Goal: Task Accomplishment & Management: Manage account settings

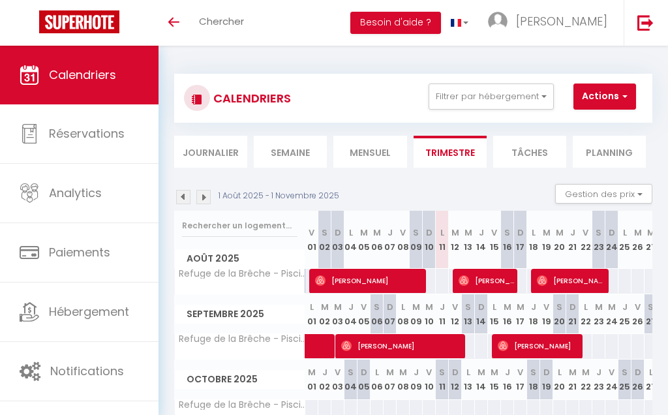
select select
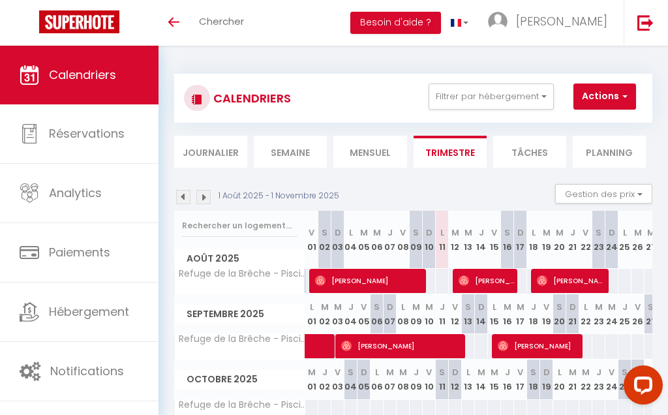
click at [484, 282] on span "[PERSON_NAME]" at bounding box center [487, 280] width 57 height 25
select select "OK"
select select "0"
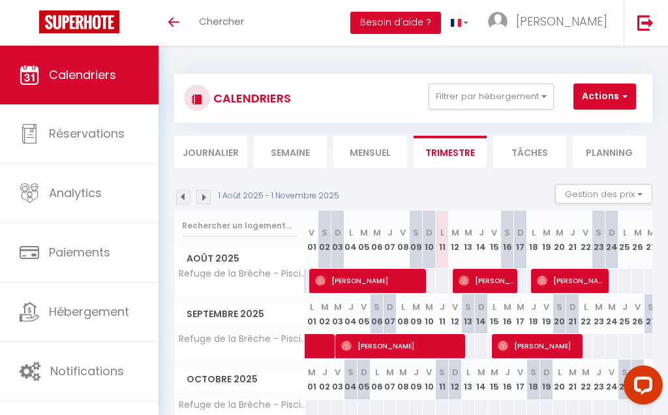
select select "1"
select select
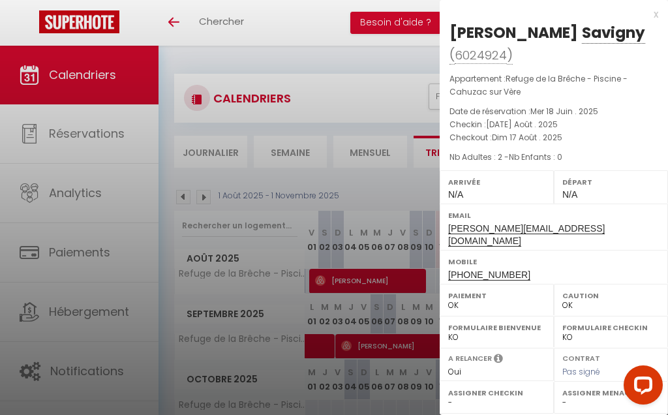
click at [337, 28] on div at bounding box center [334, 207] width 668 height 415
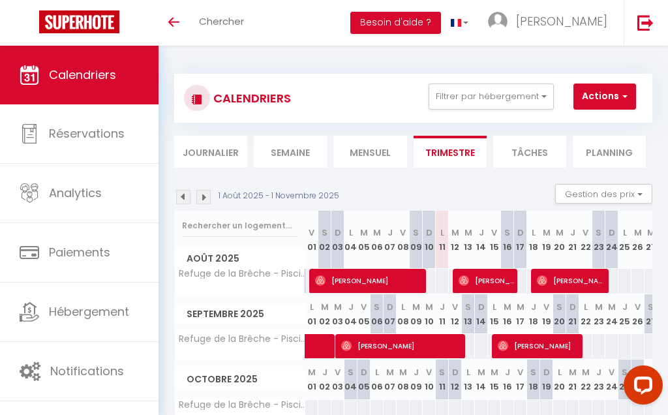
click at [484, 277] on span "[PERSON_NAME]" at bounding box center [487, 280] width 57 height 25
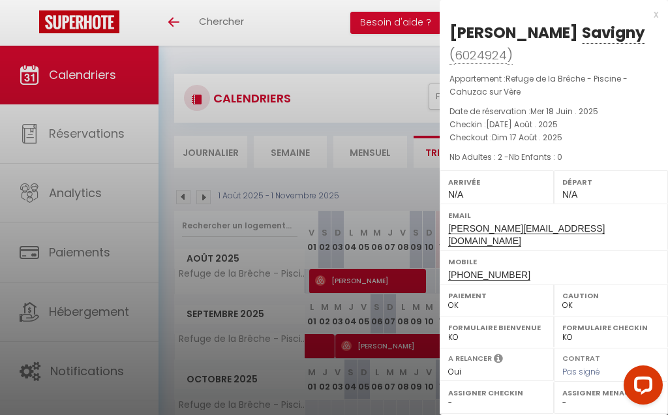
click at [303, 22] on div at bounding box center [334, 207] width 668 height 415
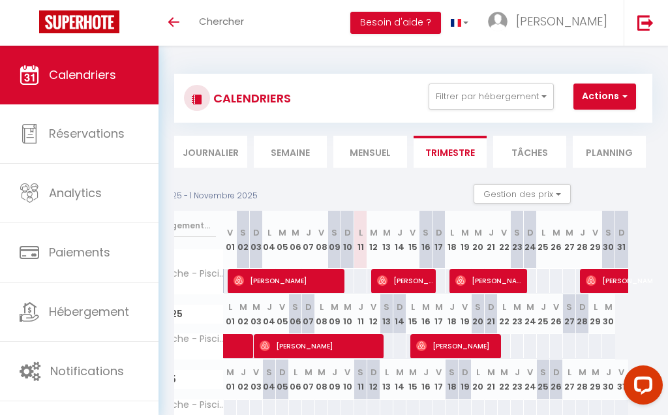
click at [282, 280] on span "[PERSON_NAME]" at bounding box center [288, 280] width 109 height 25
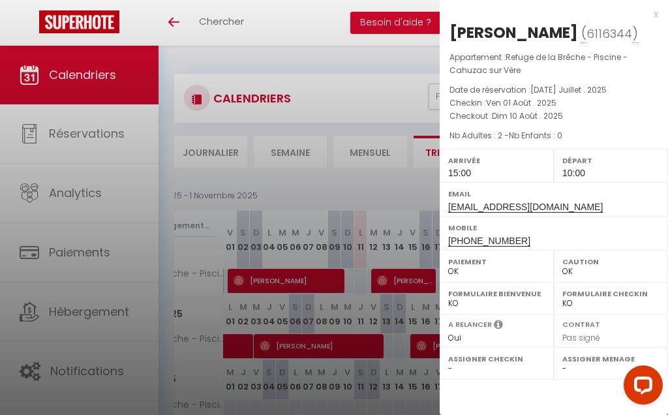
click at [380, 410] on div at bounding box center [334, 207] width 668 height 415
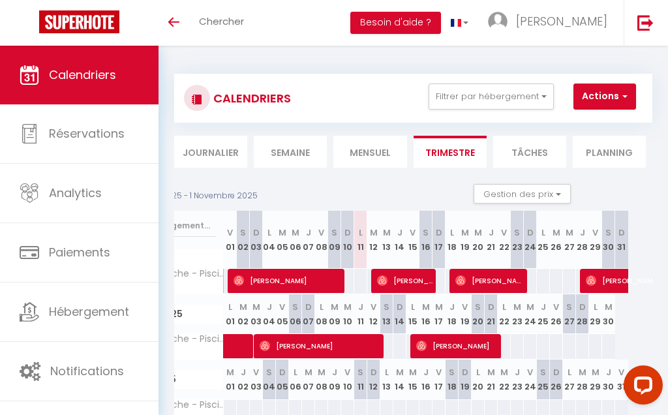
click at [617, 97] on button "Actions" at bounding box center [604, 96] width 63 height 26
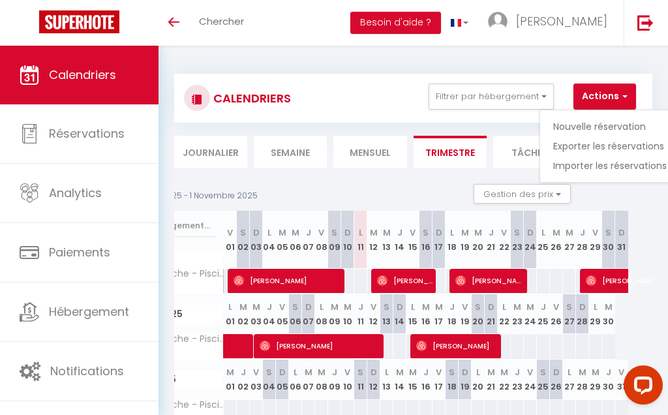
click at [651, 26] on img at bounding box center [645, 22] width 16 height 16
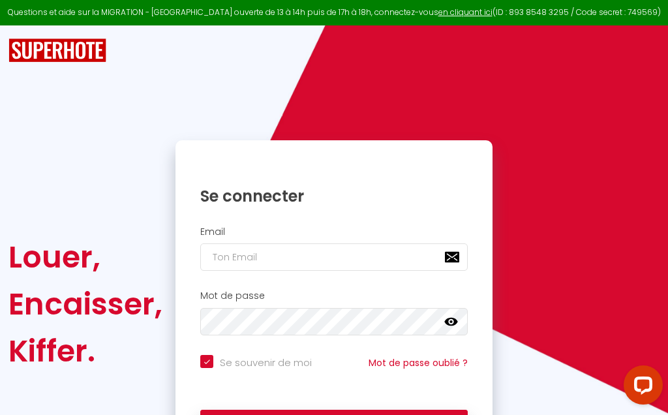
scroll to position [57, 0]
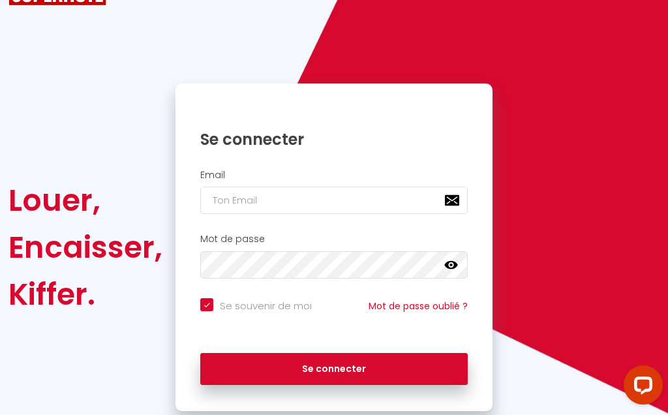
click at [363, 204] on input "email" at bounding box center [333, 200] width 267 height 27
type input "[EMAIL_ADDRESS][DOMAIN_NAME]"
click at [341, 370] on button "Se connecter" at bounding box center [333, 369] width 267 height 33
checkbox input "true"
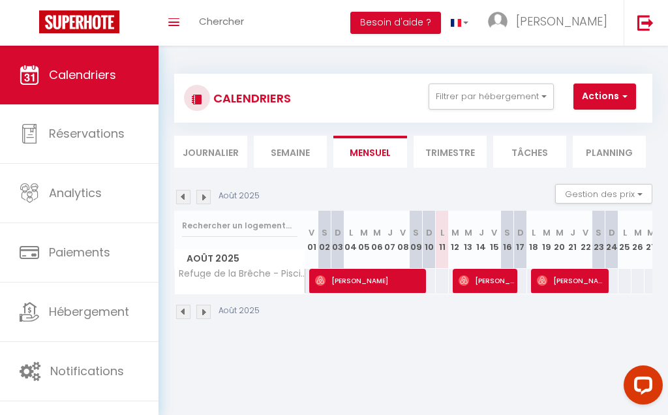
click at [453, 152] on li "Trimestre" at bounding box center [450, 152] width 73 height 32
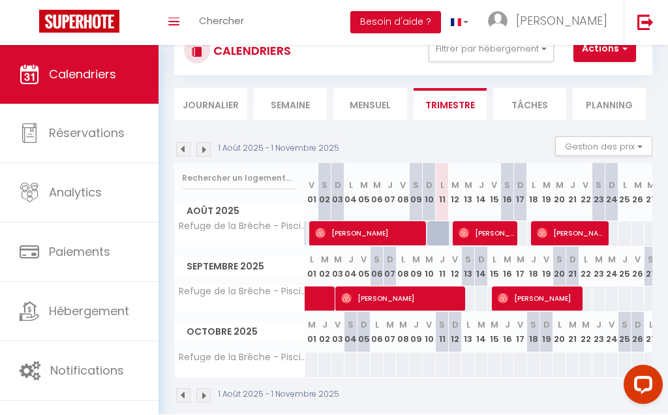
scroll to position [46, 0]
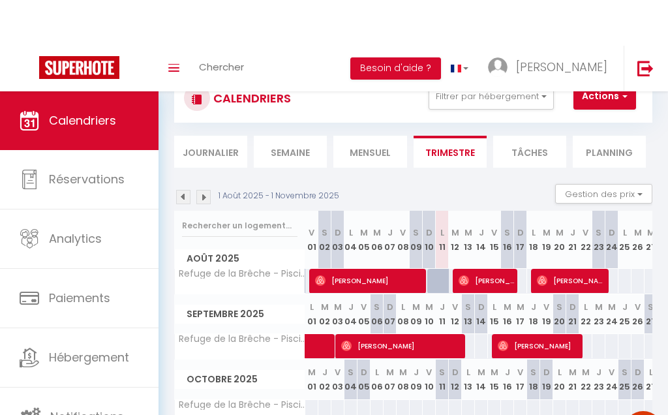
click at [69, 163] on link "Réservations" at bounding box center [79, 133] width 159 height 59
select select "not_cancelled"
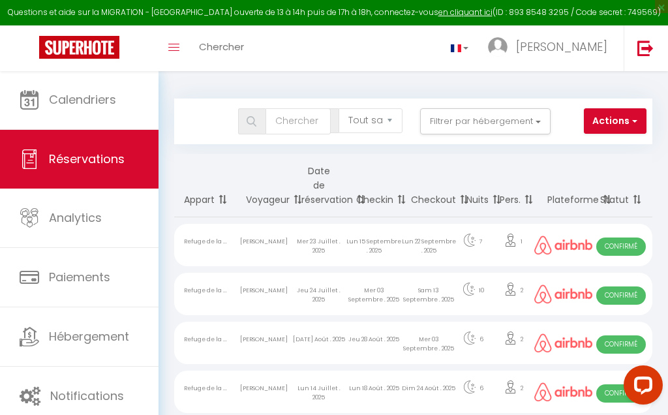
click at [93, 103] on span "Calendriers" at bounding box center [82, 99] width 67 height 16
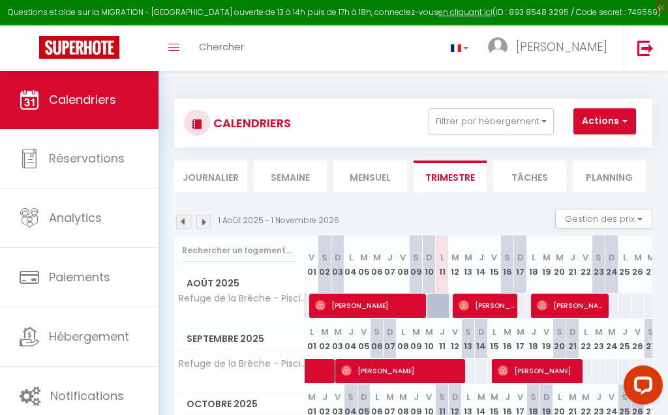
click at [75, 224] on span "Analytics" at bounding box center [75, 217] width 53 height 16
select select "2025"
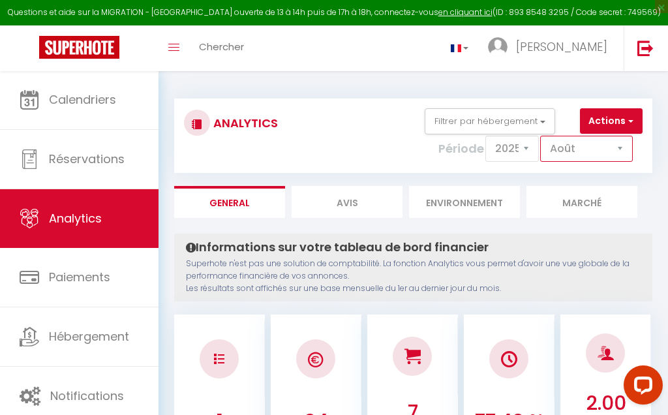
click at [618, 151] on select "[PERSON_NAME] Mars [PERSON_NAME] Juin Juillet Août Septembre Octobre Novembre D…" at bounding box center [586, 149] width 93 height 26
click at [616, 149] on select "[PERSON_NAME] Mars [PERSON_NAME] Juin Juillet Août Septembre Octobre Novembre D…" at bounding box center [586, 149] width 93 height 26
click at [618, 158] on select "[PERSON_NAME] Mars [PERSON_NAME] Juin Juillet Août Septembre Octobre Novembre D…" at bounding box center [586, 149] width 93 height 26
select select "7"
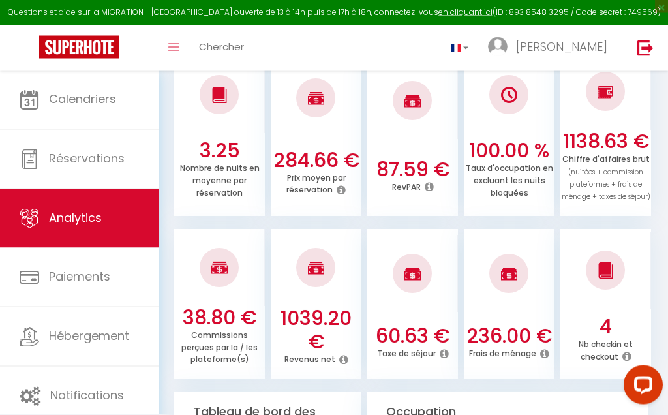
scroll to position [425, 0]
